Goal: Information Seeking & Learning: Learn about a topic

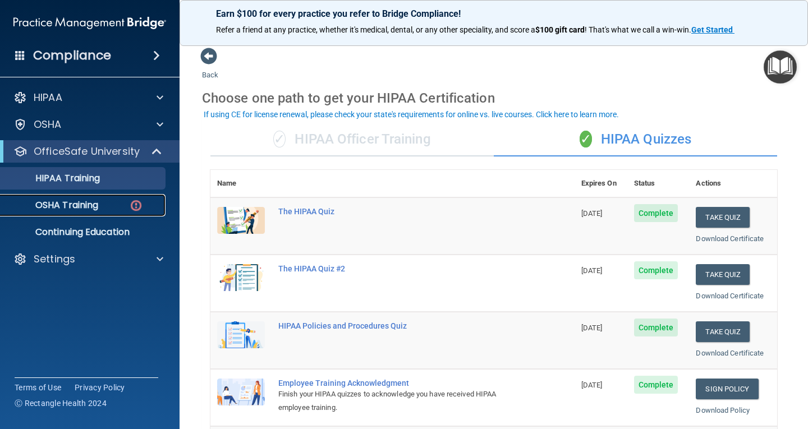
click at [80, 206] on p "OSHA Training" at bounding box center [52, 205] width 91 height 11
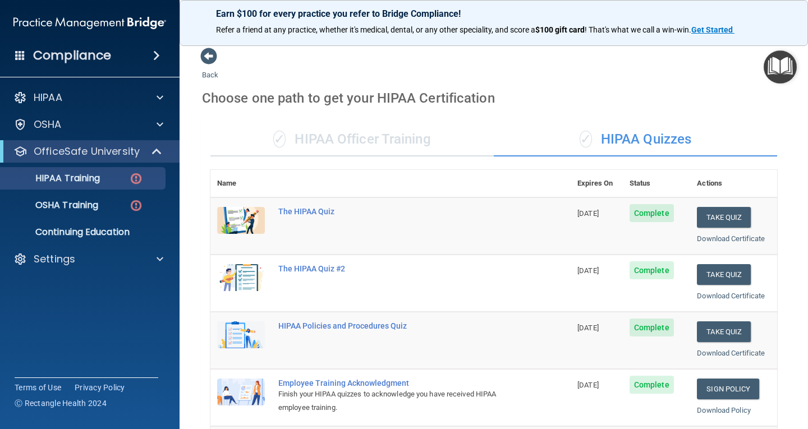
scroll to position [189, 0]
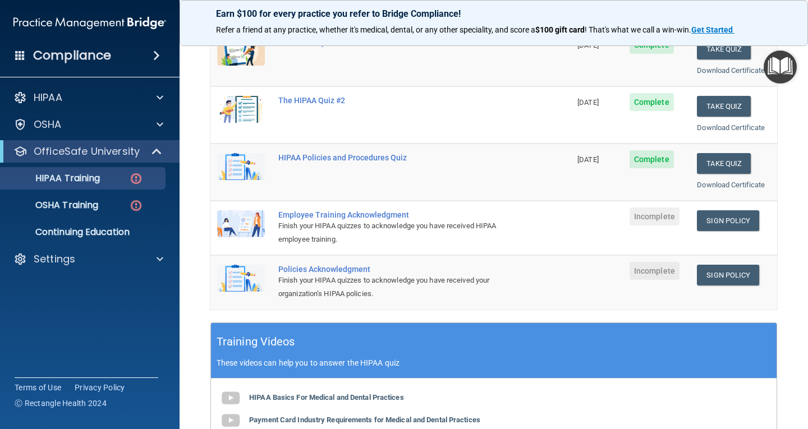
scroll to position [411, 0]
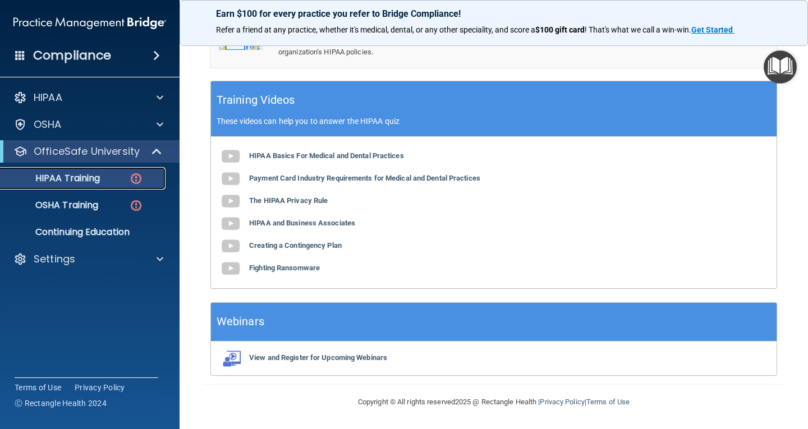
click at [95, 183] on p "HIPAA Training" at bounding box center [53, 178] width 93 height 11
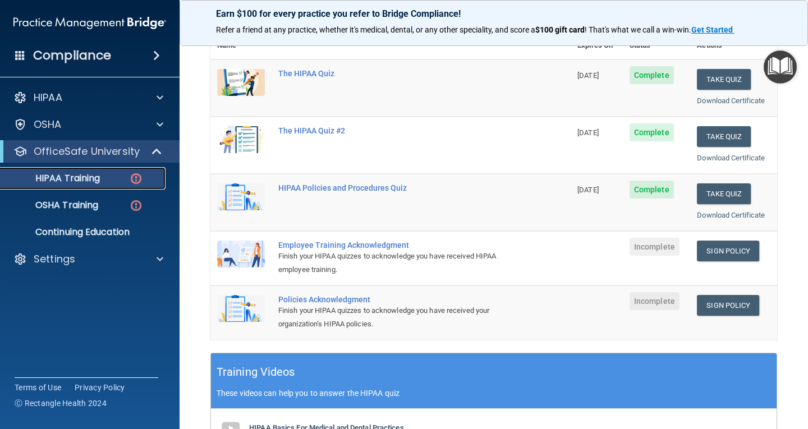
scroll to position [19, 0]
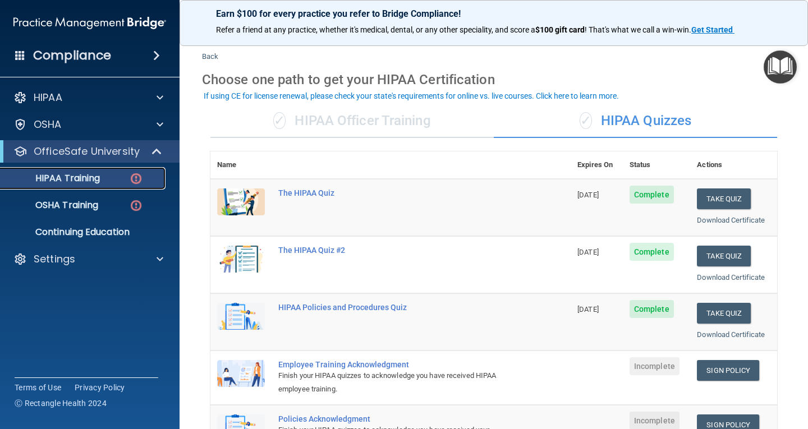
click at [97, 182] on p "HIPAA Training" at bounding box center [53, 178] width 93 height 11
click at [102, 198] on link "OSHA Training" at bounding box center [77, 205] width 177 height 22
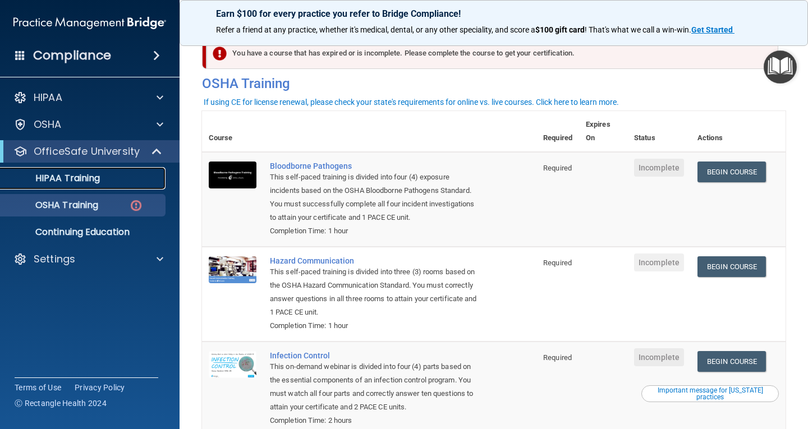
click at [105, 176] on div "HIPAA Training" at bounding box center [83, 178] width 153 height 11
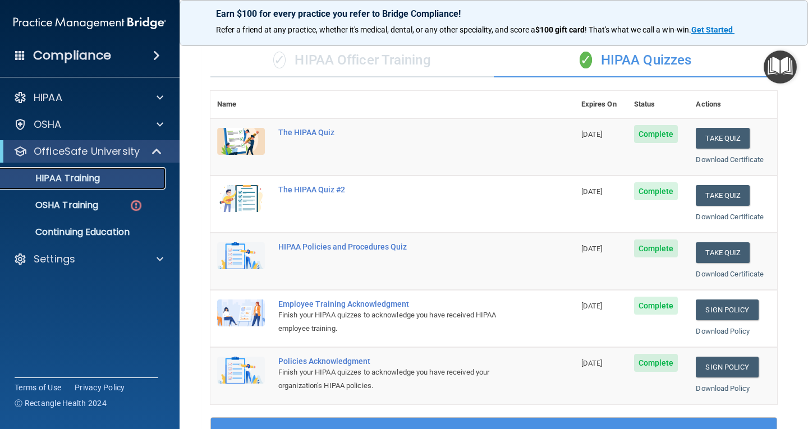
scroll to position [75, 0]
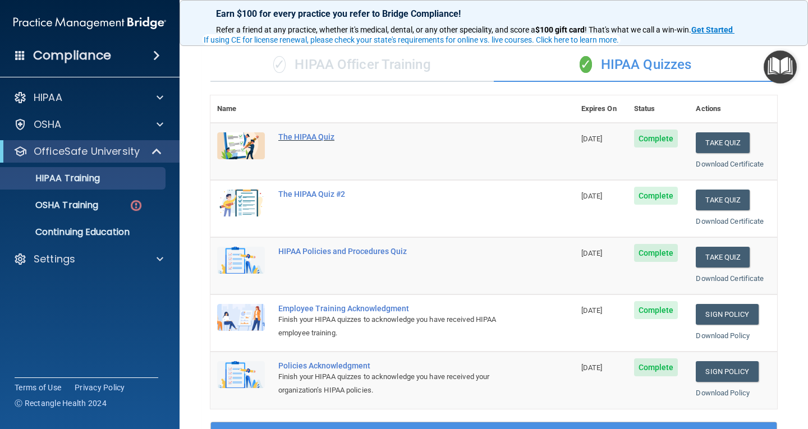
click at [284, 132] on div "The HIPAA Quiz" at bounding box center [398, 136] width 240 height 9
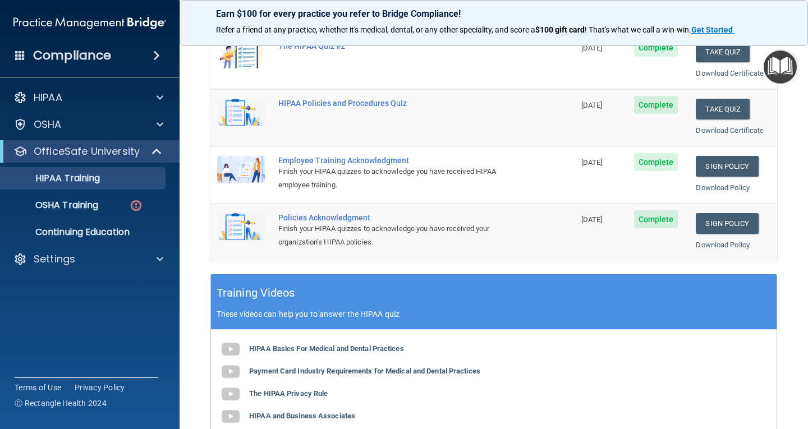
scroll to position [191, 0]
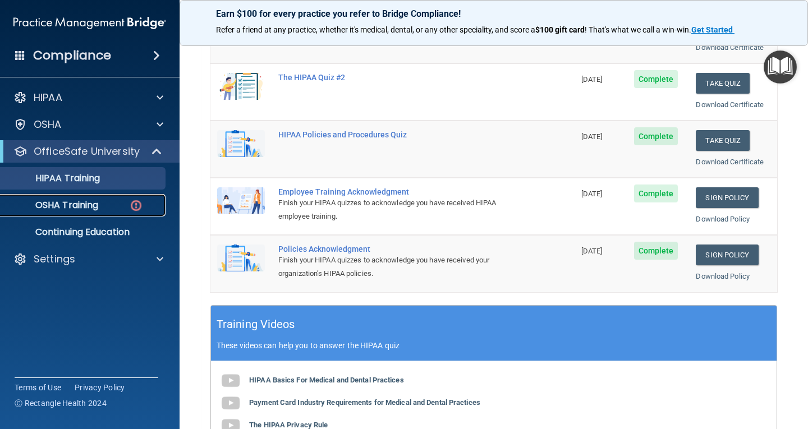
click at [112, 215] on link "OSHA Training" at bounding box center [77, 205] width 177 height 22
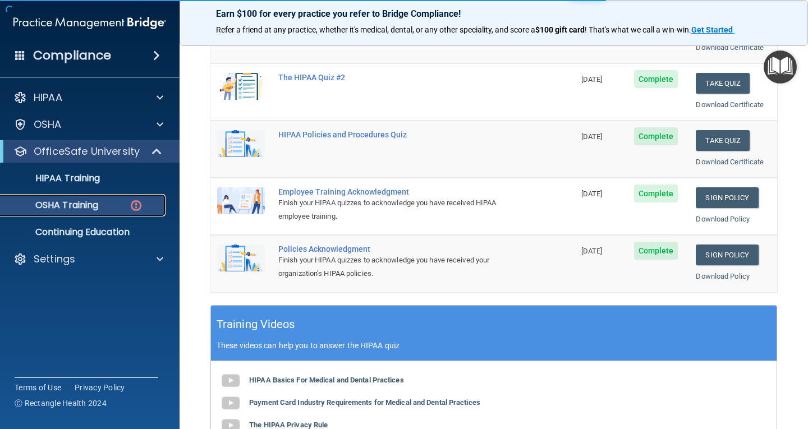
click at [116, 202] on div "OSHA Training" at bounding box center [83, 205] width 153 height 11
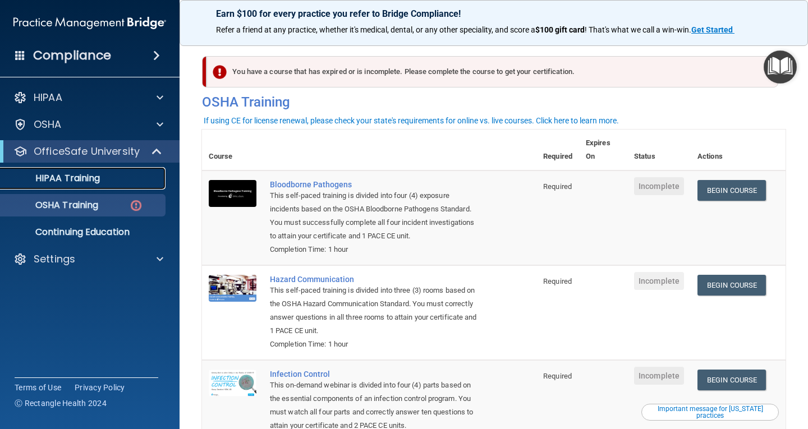
click at [91, 182] on p "HIPAA Training" at bounding box center [53, 178] width 93 height 11
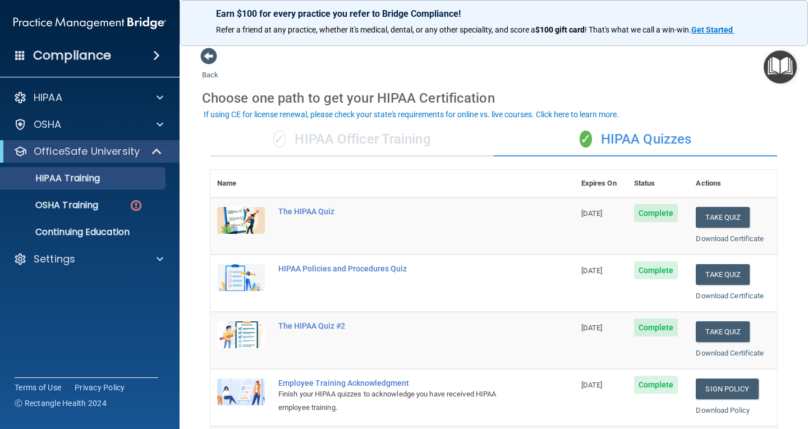
click at [698, 184] on th "Actions" at bounding box center [733, 183] width 88 height 27
click at [640, 183] on th "Status" at bounding box center [658, 183] width 62 height 27
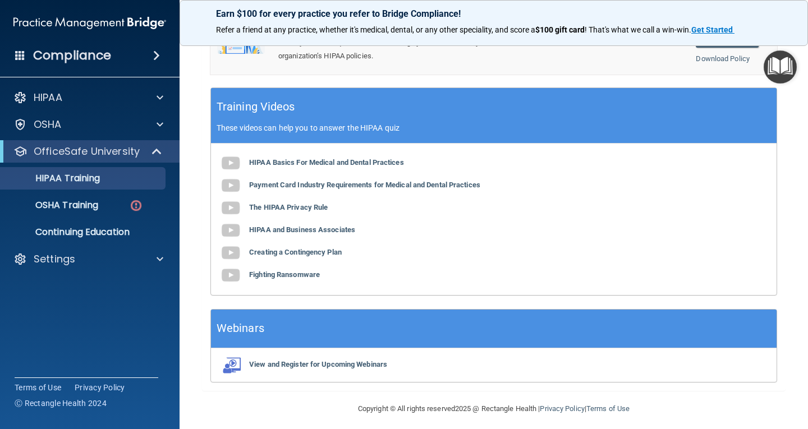
scroll to position [416, 0]
